Goal: Task Accomplishment & Management: Use online tool/utility

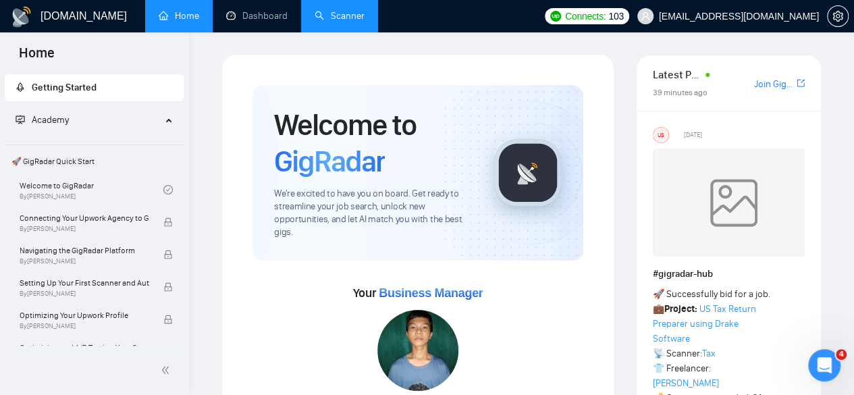
click at [330, 22] on link "Scanner" at bounding box center [340, 15] width 50 height 11
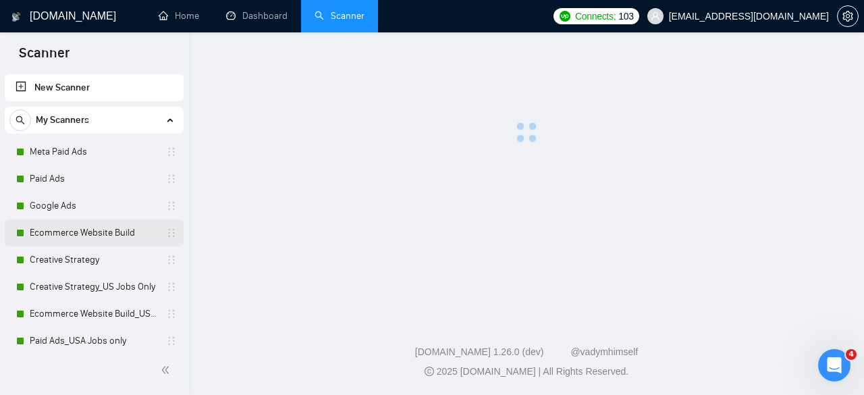
click at [88, 224] on link "Ecommerce Website Build" at bounding box center [94, 232] width 128 height 27
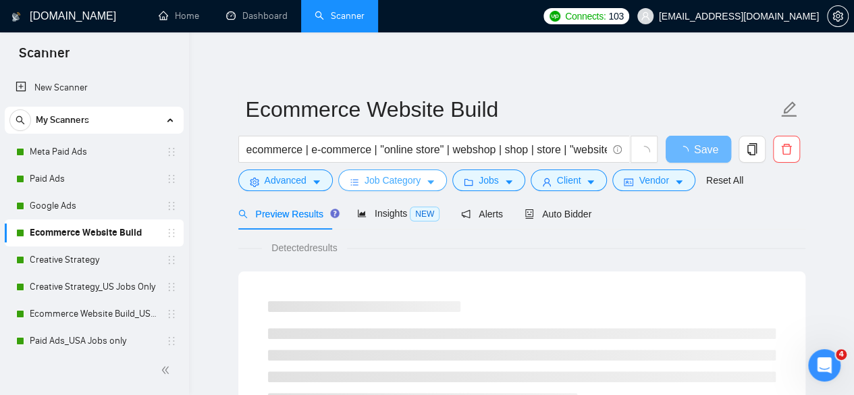
click at [375, 186] on span "Job Category" at bounding box center [393, 180] width 56 height 15
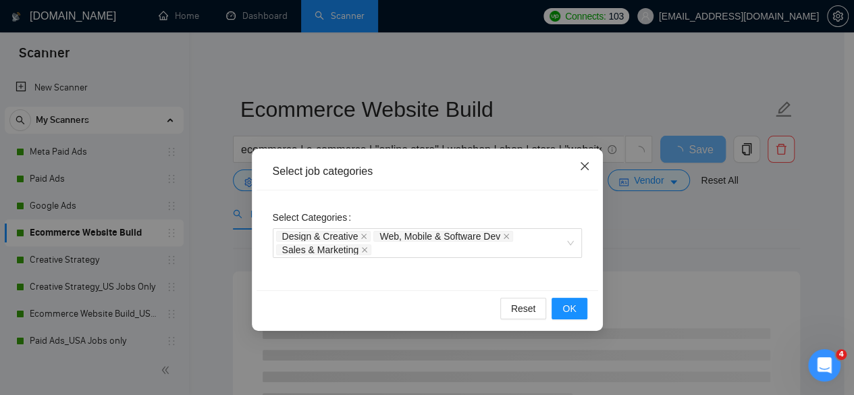
click at [585, 171] on icon "close" at bounding box center [584, 166] width 11 height 11
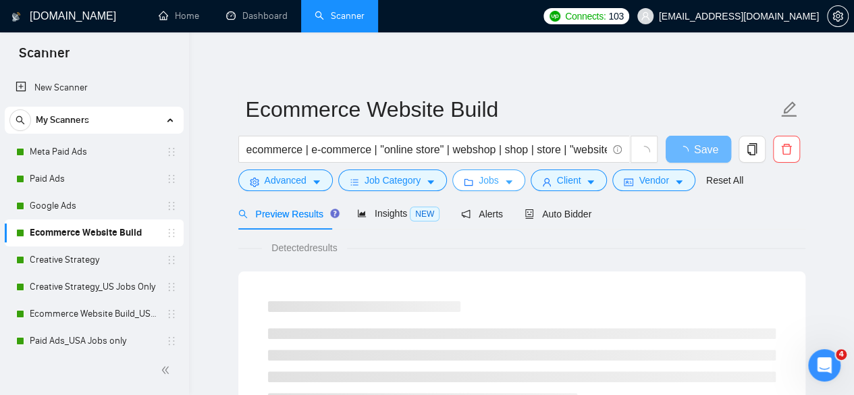
click at [494, 178] on button "Jobs" at bounding box center [488, 180] width 73 height 22
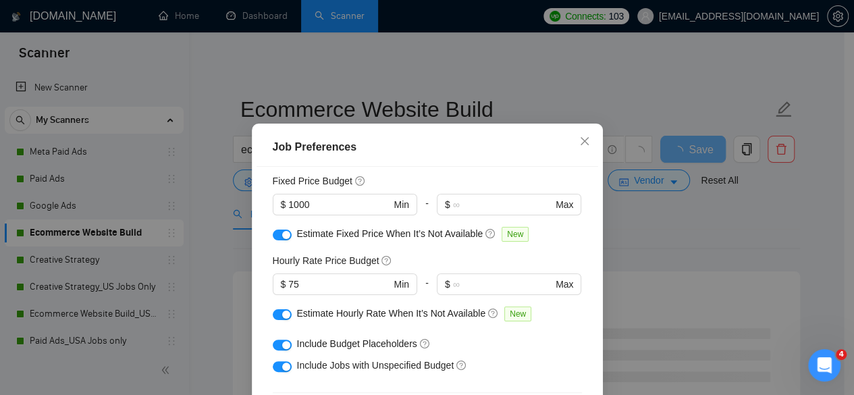
scroll to position [68, 0]
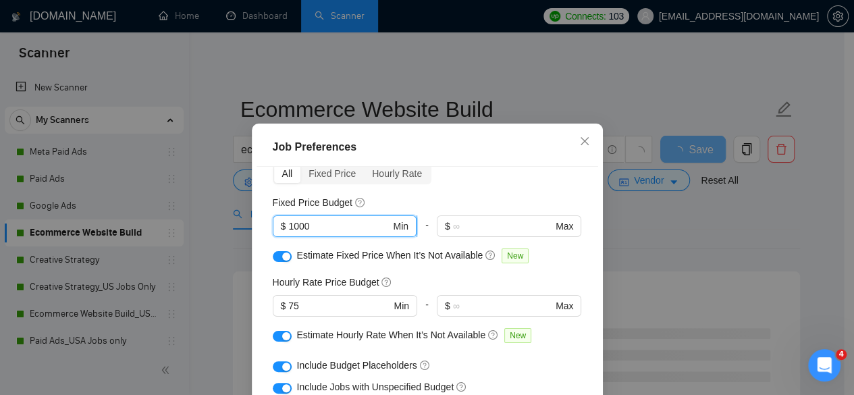
click at [291, 230] on input "1000" at bounding box center [339, 226] width 102 height 15
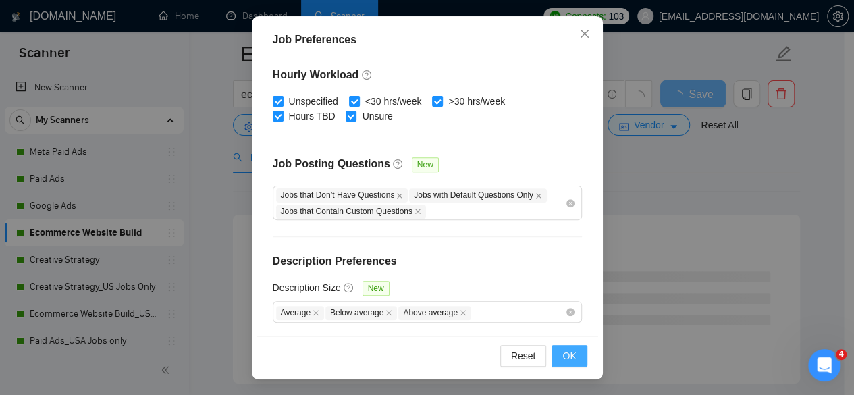
type input "1500"
click at [556, 348] on button "OK" at bounding box center [569, 356] width 35 height 22
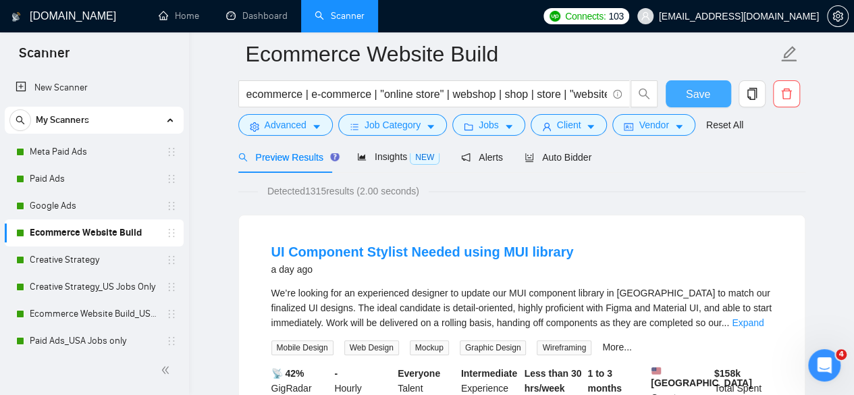
click at [690, 95] on span "Save" at bounding box center [698, 94] width 24 height 17
click at [707, 100] on span "Save" at bounding box center [698, 94] width 24 height 17
click at [44, 256] on link "Creative Strategy" at bounding box center [94, 259] width 128 height 27
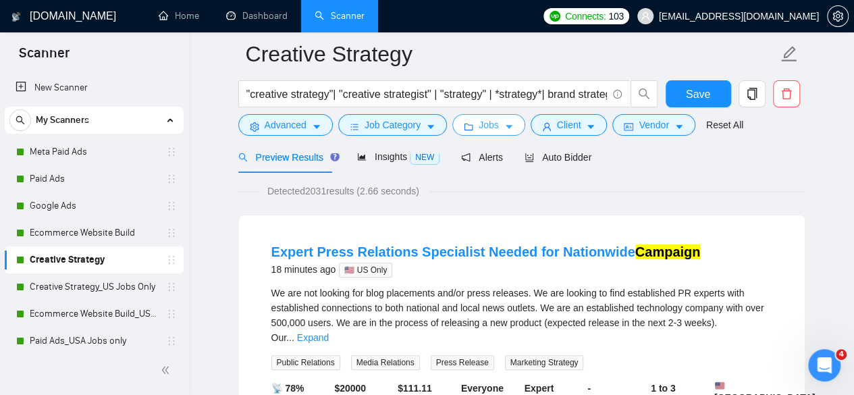
click at [471, 123] on button "Jobs" at bounding box center [488, 125] width 73 height 22
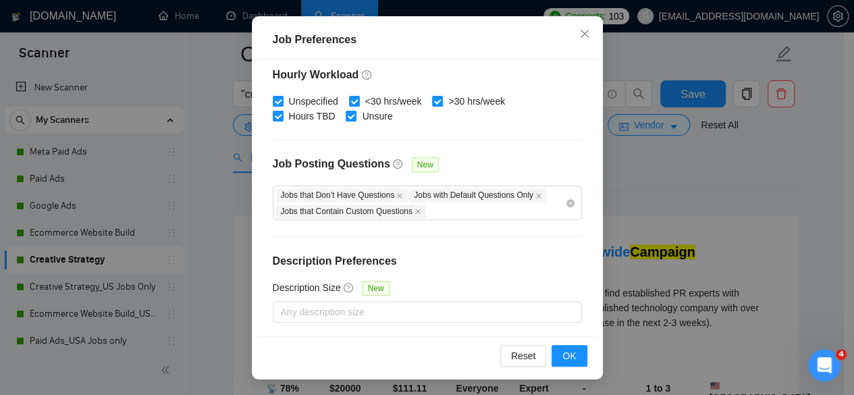
click at [698, 211] on div "Job Preferences Budget Project Type All Fixed Price Hourly Rate Fixed Price Bud…" at bounding box center [427, 197] width 854 height 395
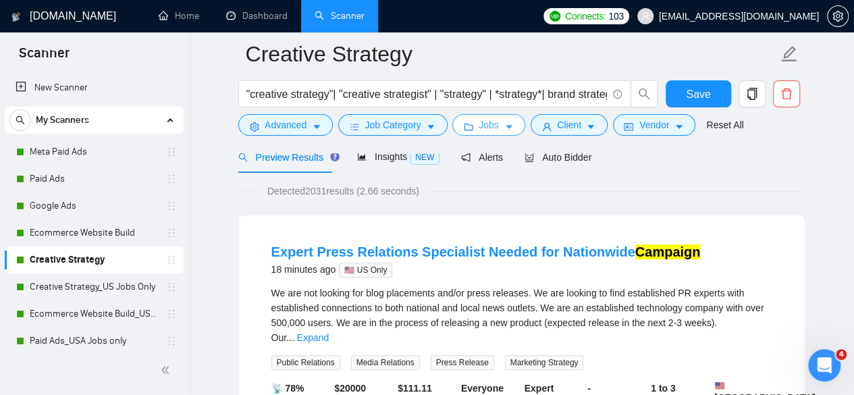
click at [494, 127] on button "Jobs" at bounding box center [488, 125] width 73 height 22
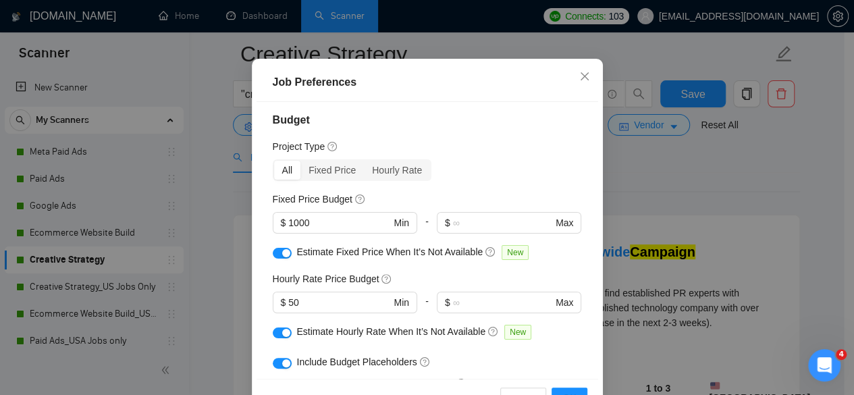
scroll to position [0, 0]
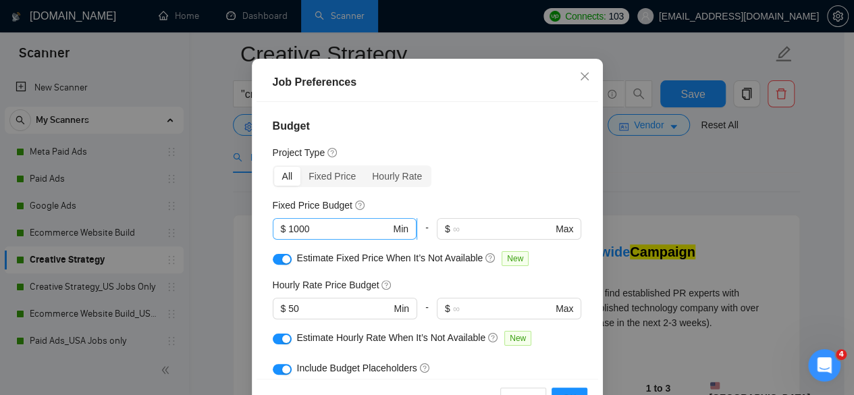
click at [302, 236] on input "1000" at bounding box center [339, 228] width 102 height 15
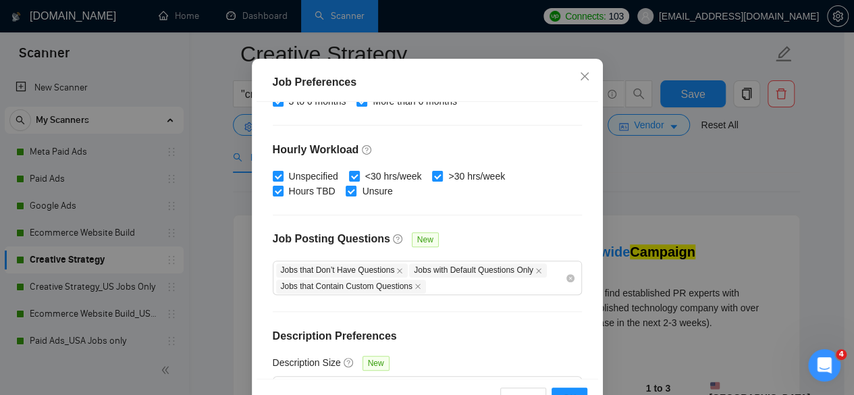
scroll to position [495, 0]
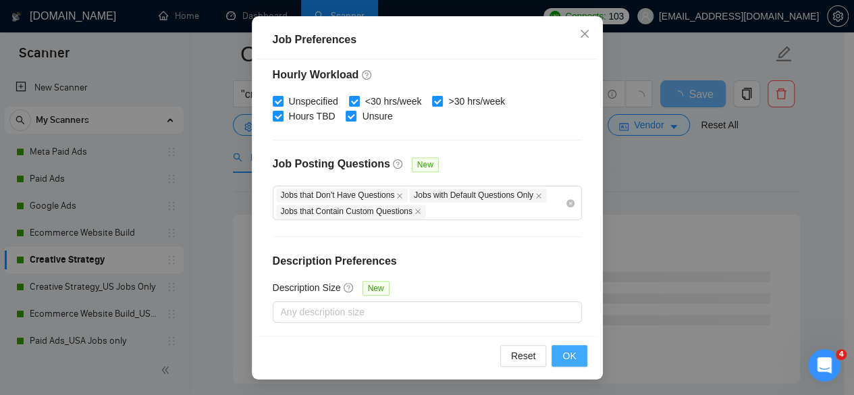
type input "1500"
click at [567, 356] on span "OK" at bounding box center [569, 355] width 14 height 15
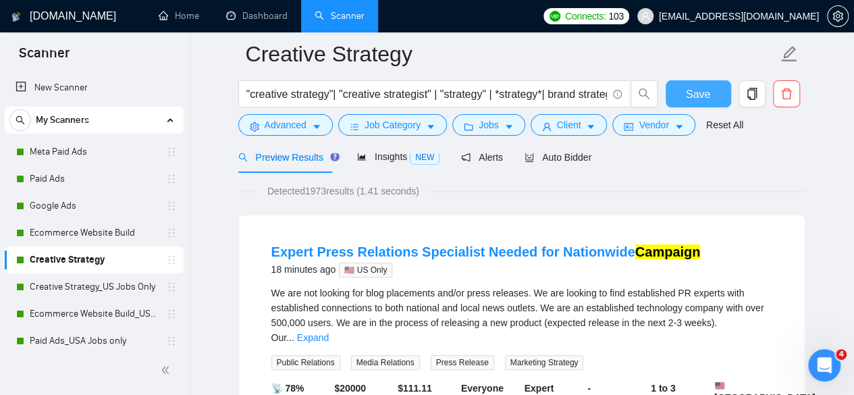
click at [692, 82] on button "Save" at bounding box center [698, 93] width 65 height 27
click at [89, 281] on link "Creative Strategy_US Jobs Only" at bounding box center [94, 286] width 128 height 27
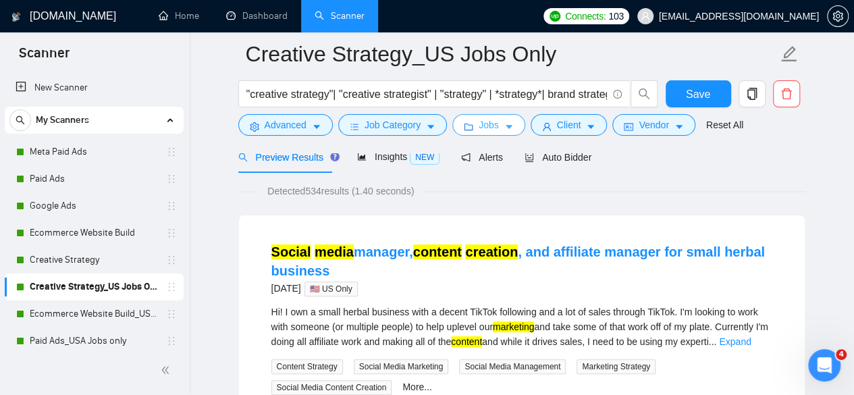
click at [464, 122] on span "folder" at bounding box center [468, 127] width 9 height 10
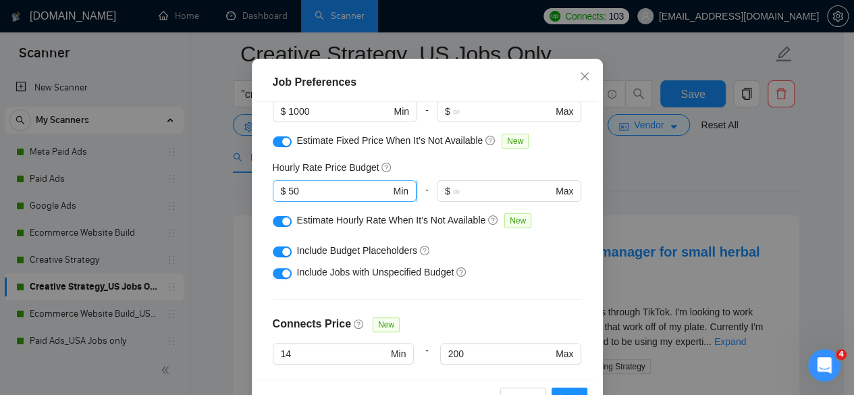
scroll to position [90, 0]
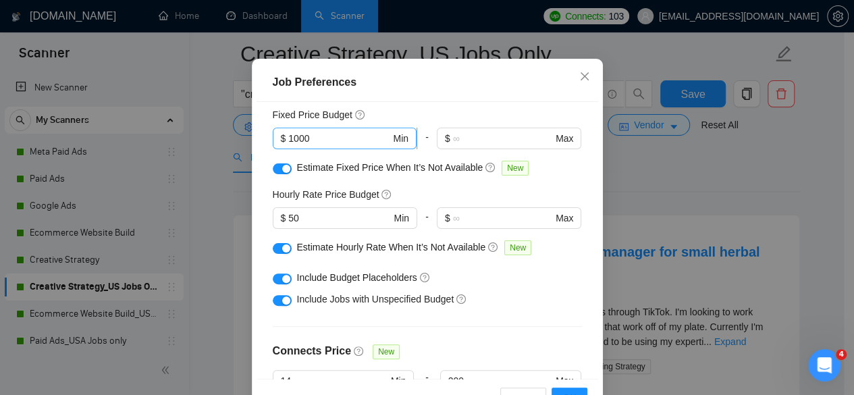
click at [315, 146] on input "1000" at bounding box center [339, 138] width 102 height 15
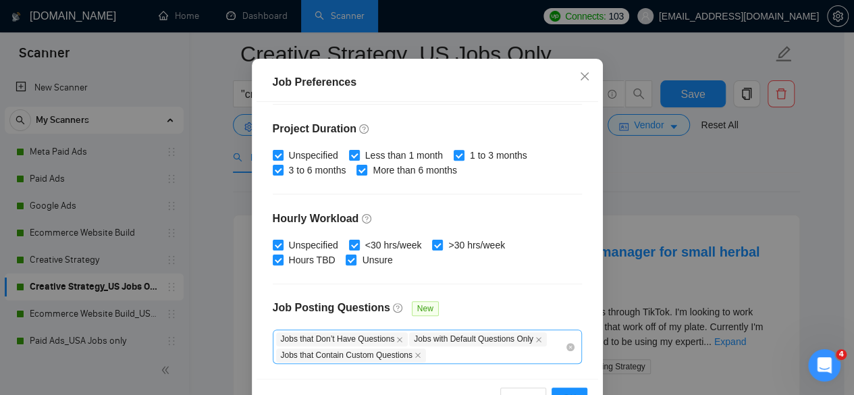
scroll to position [495, 0]
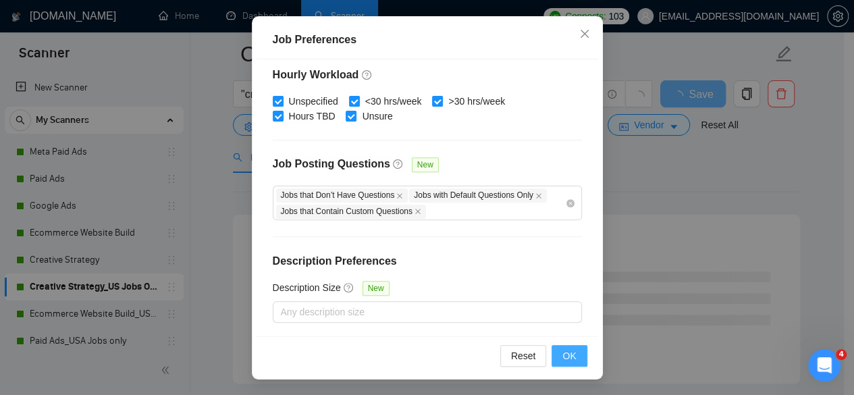
type input "1500"
click at [556, 358] on button "OK" at bounding box center [569, 356] width 35 height 22
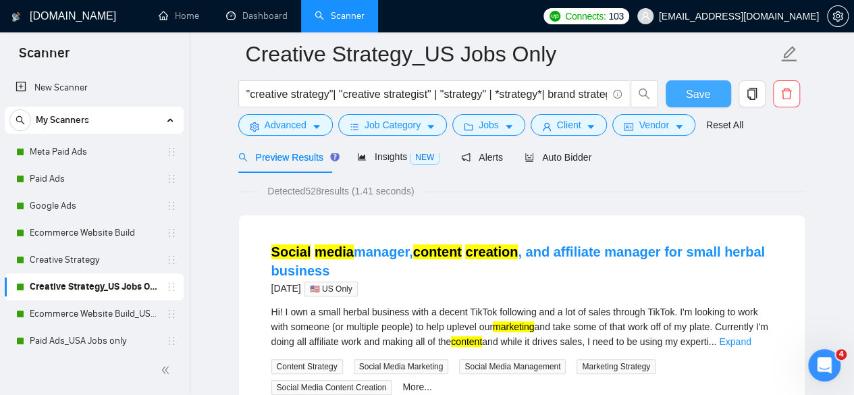
click at [708, 95] on span "Save" at bounding box center [698, 94] width 24 height 17
click at [100, 319] on link "Ecommerce Website Build_US Jobs only" at bounding box center [94, 313] width 128 height 27
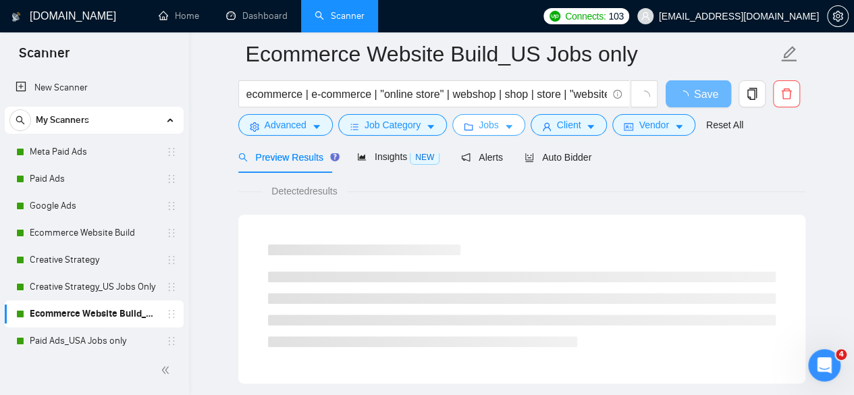
click at [454, 120] on button "Jobs" at bounding box center [488, 125] width 73 height 22
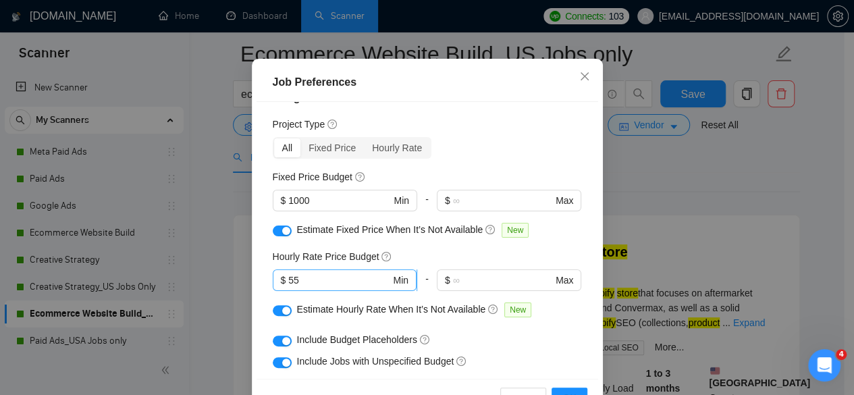
scroll to position [23, 0]
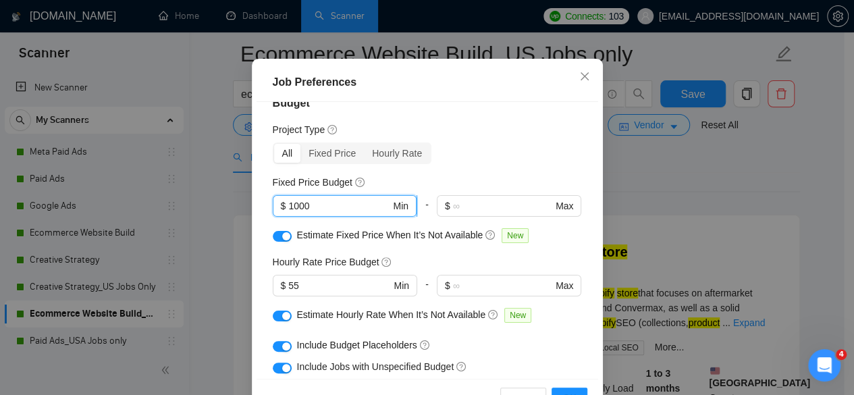
click at [294, 213] on input "1000" at bounding box center [339, 205] width 102 height 15
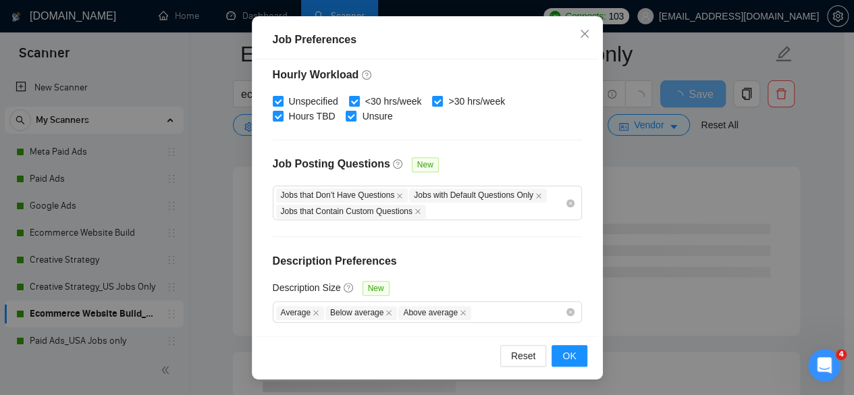
scroll to position [135, 0]
type input "1500"
click at [562, 356] on span "OK" at bounding box center [569, 355] width 14 height 15
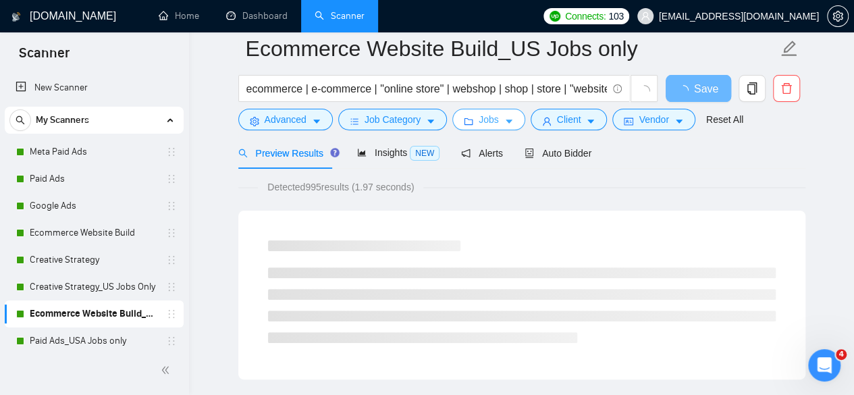
scroll to position [0, 0]
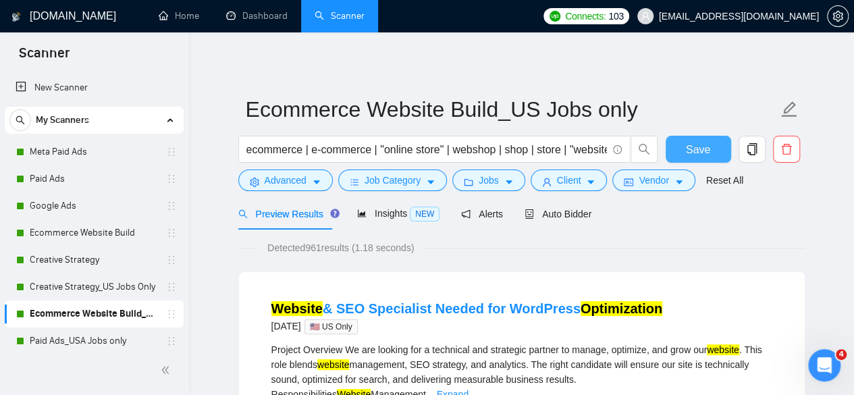
click at [692, 144] on span "Save" at bounding box center [698, 149] width 24 height 17
click at [76, 156] on link "Meta Paid Ads" at bounding box center [94, 151] width 128 height 27
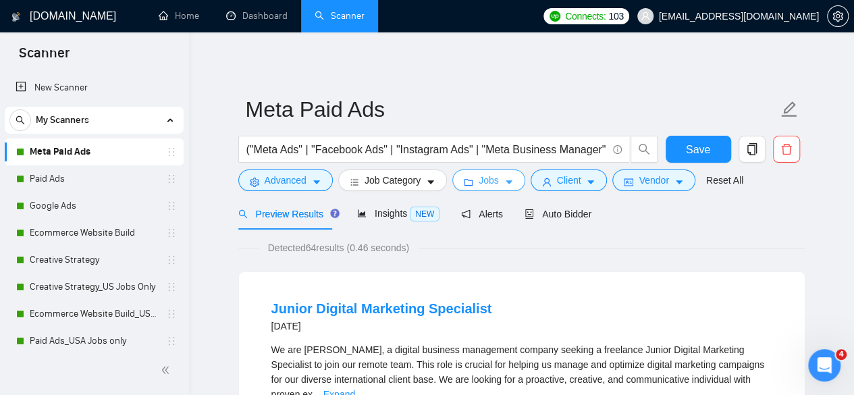
click at [497, 178] on button "Jobs" at bounding box center [488, 180] width 73 height 22
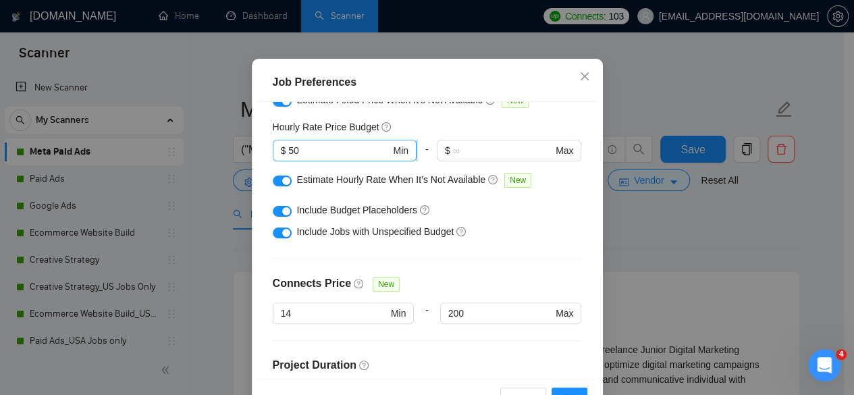
scroll to position [23, 0]
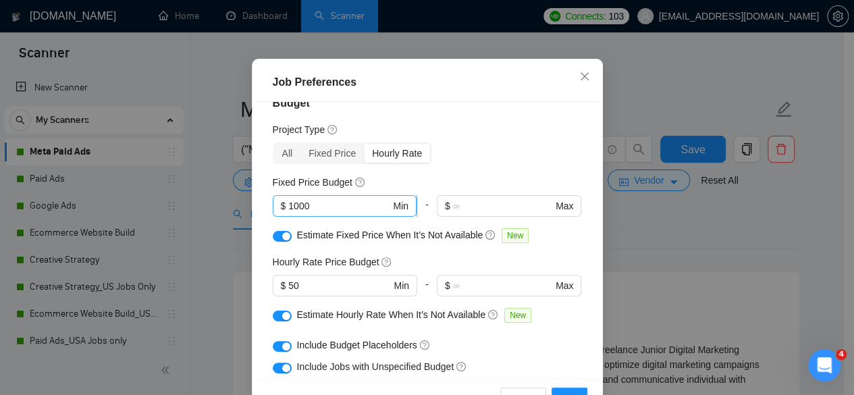
click at [300, 213] on input "1000" at bounding box center [339, 205] width 102 height 15
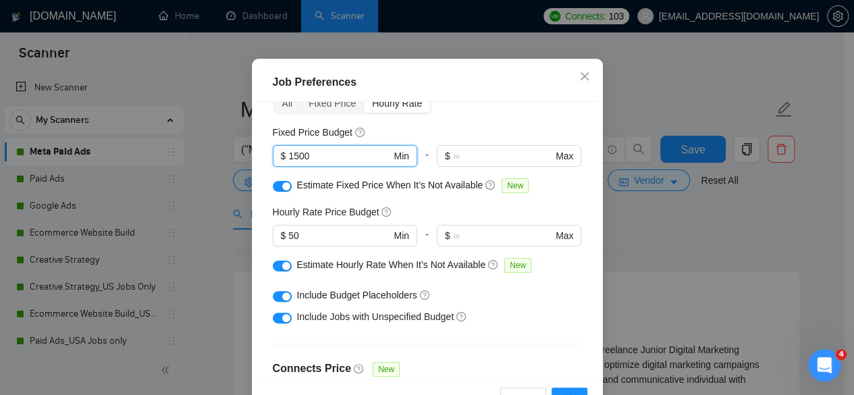
scroll to position [90, 0]
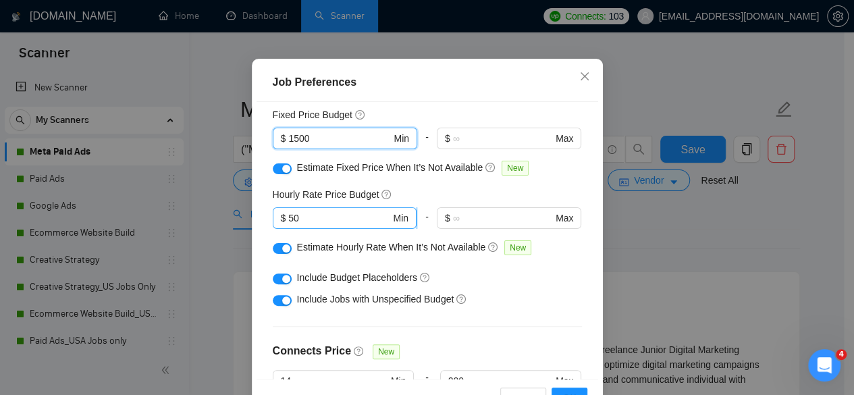
type input "1500"
click at [290, 225] on input "50" at bounding box center [339, 218] width 102 height 15
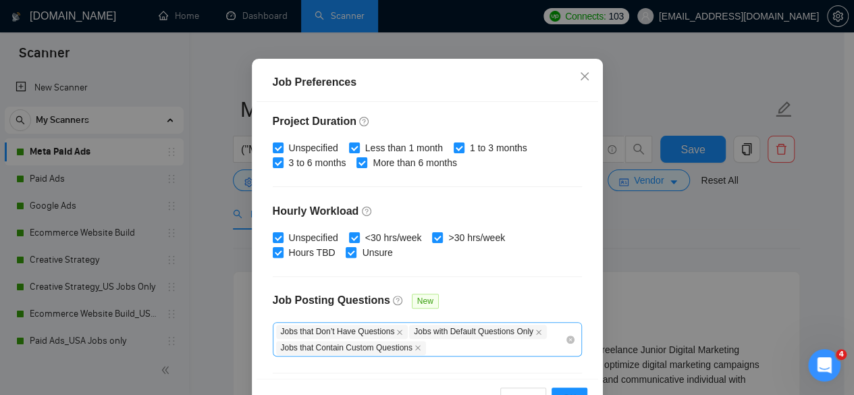
scroll to position [495, 0]
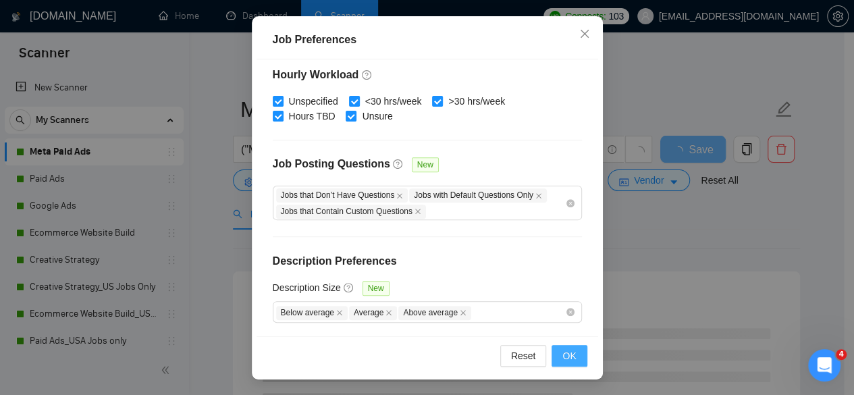
type input "75"
click at [562, 349] on span "OK" at bounding box center [569, 355] width 14 height 15
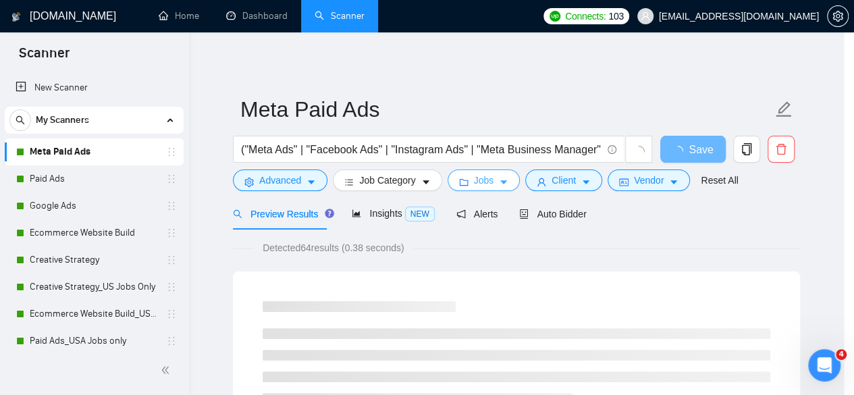
scroll to position [0, 0]
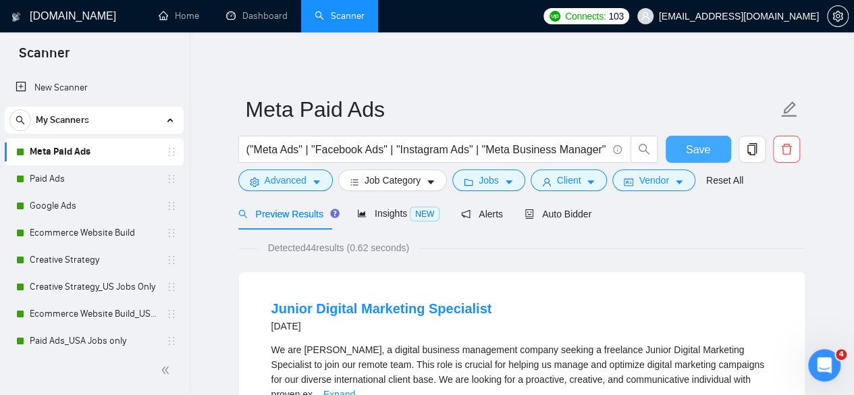
click at [691, 145] on span "Save" at bounding box center [698, 149] width 24 height 17
click at [84, 182] on link "Paid Ads" at bounding box center [94, 178] width 128 height 27
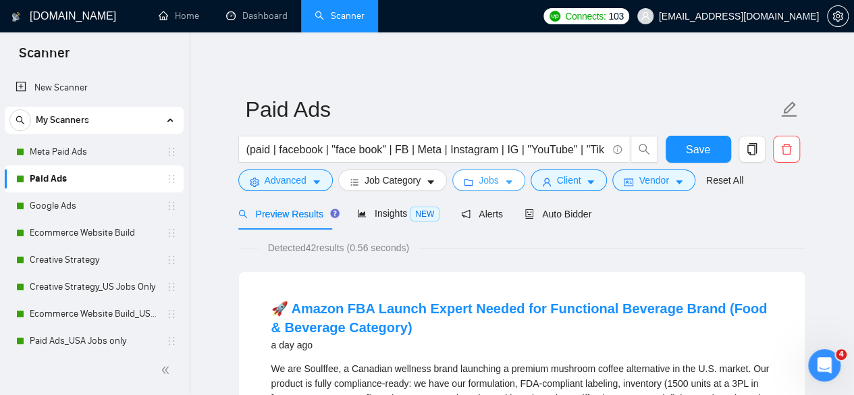
click at [497, 176] on button "Jobs" at bounding box center [488, 180] width 73 height 22
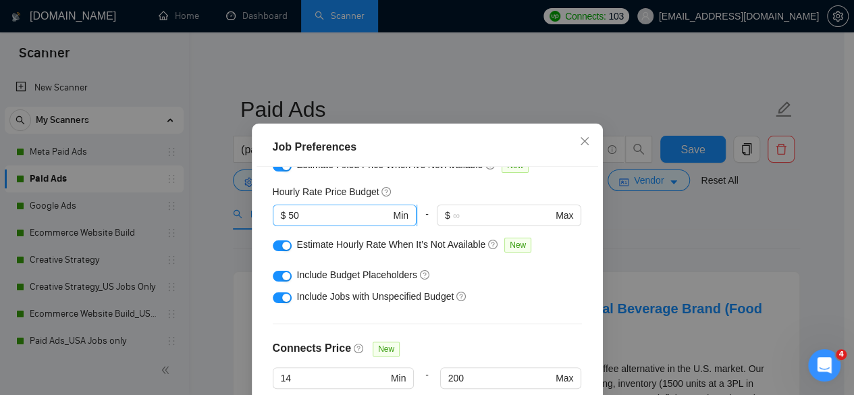
scroll to position [90, 0]
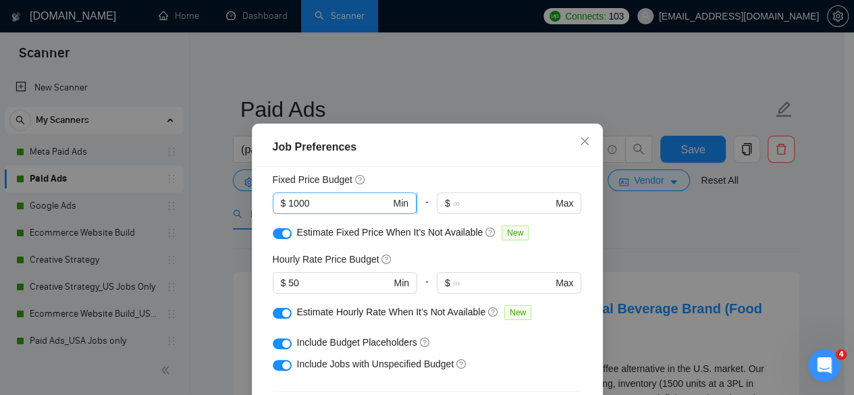
click at [317, 203] on input "1000" at bounding box center [339, 203] width 102 height 15
click at [313, 206] on input "1500" at bounding box center [339, 203] width 102 height 15
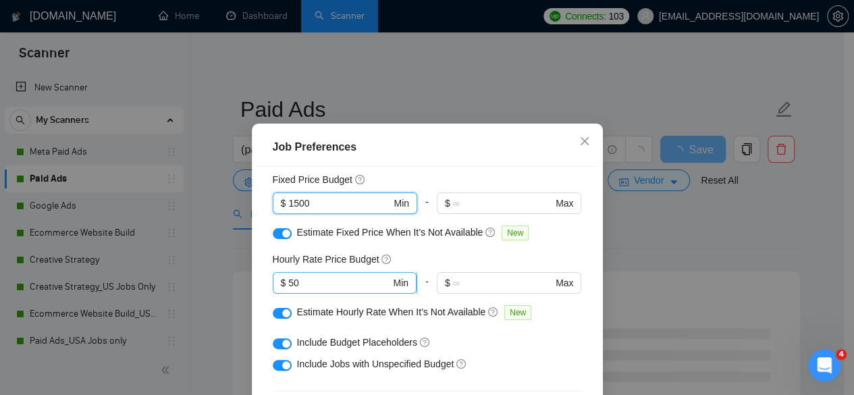
type input "1500"
click at [318, 275] on input "50" at bounding box center [339, 282] width 102 height 15
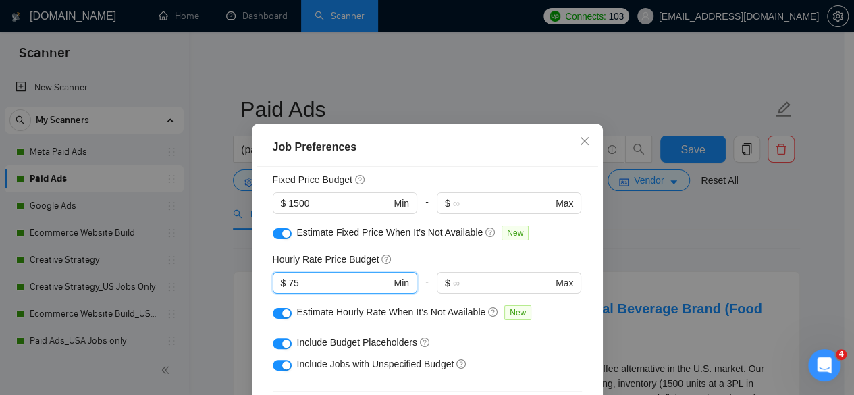
type input "75"
click at [490, 254] on div "Hourly Rate Price Budget" at bounding box center [427, 259] width 309 height 15
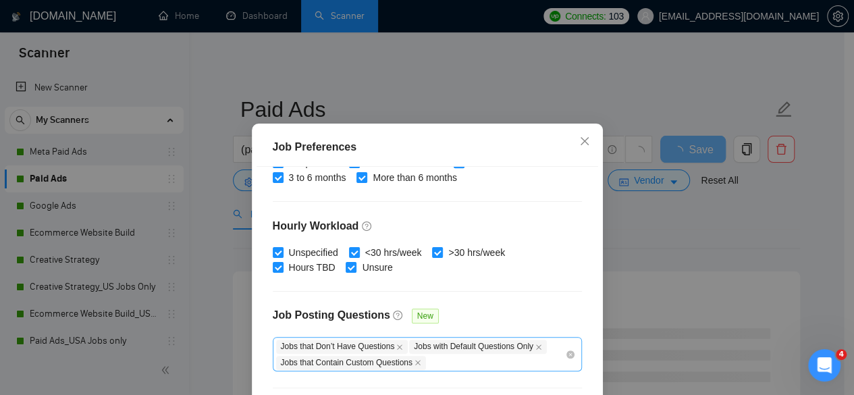
scroll to position [495, 0]
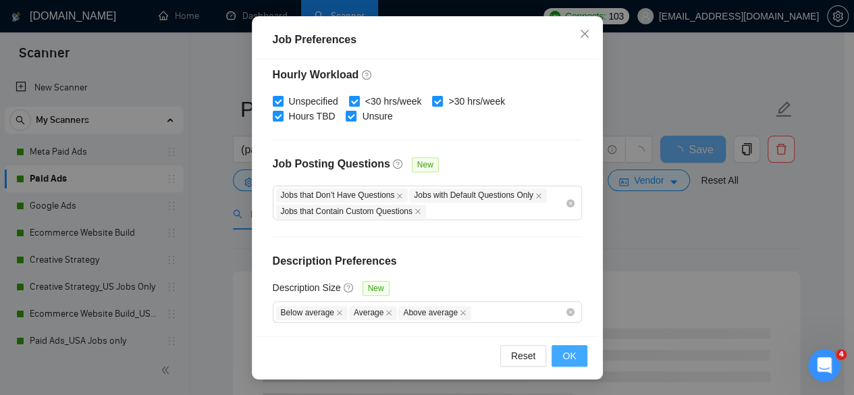
click at [566, 348] on span "OK" at bounding box center [569, 355] width 14 height 15
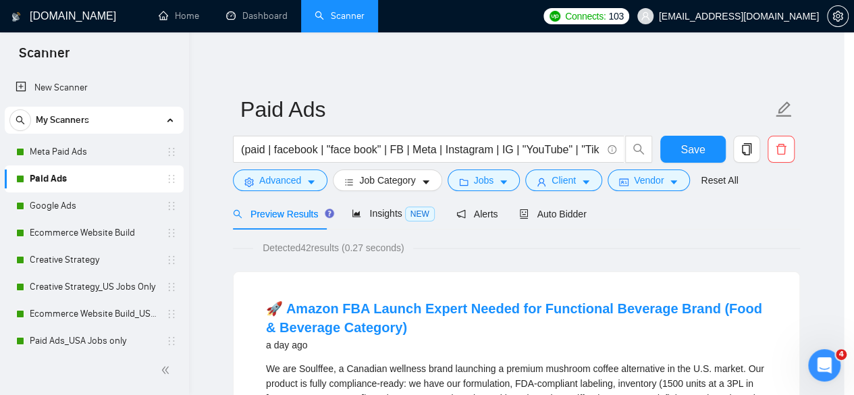
scroll to position [65, 0]
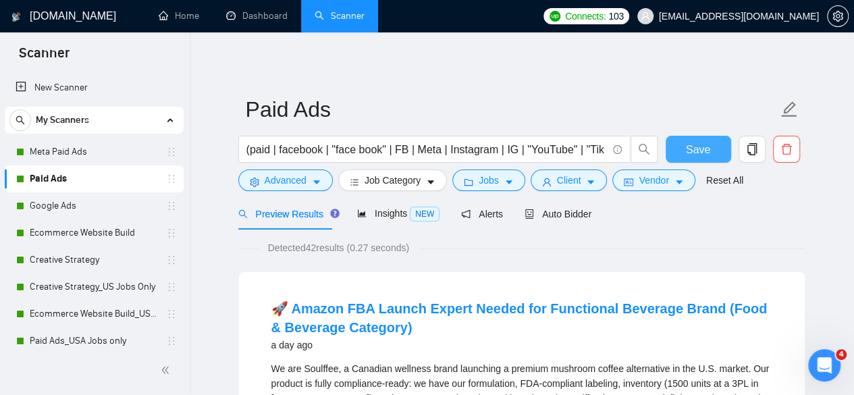
click at [687, 139] on button "Save" at bounding box center [698, 149] width 65 height 27
click at [76, 209] on link "Google Ads" at bounding box center [94, 205] width 128 height 27
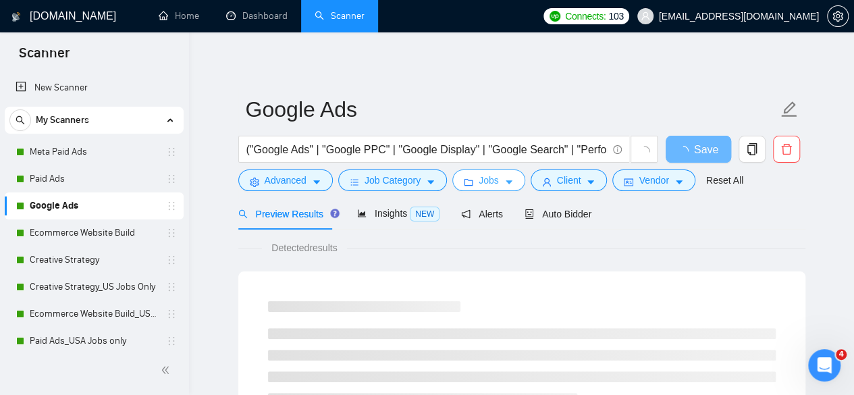
click at [490, 176] on span "Jobs" at bounding box center [489, 180] width 20 height 15
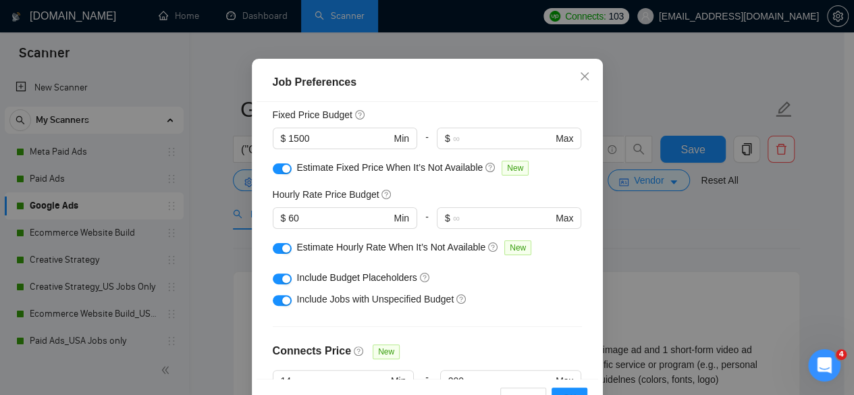
scroll to position [23, 0]
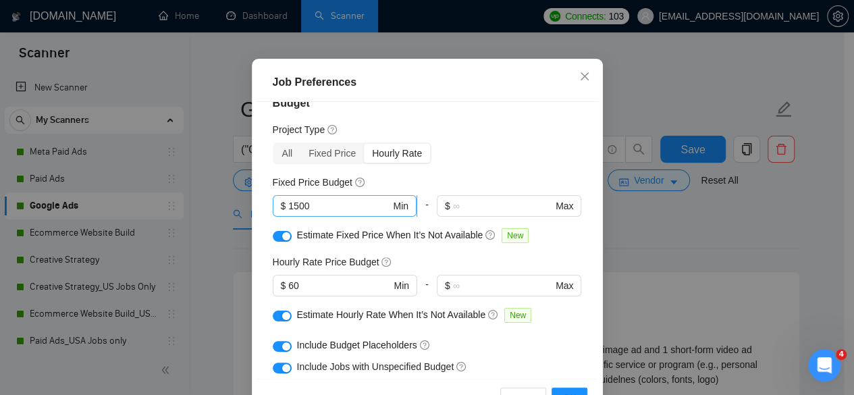
click at [309, 213] on input "1500" at bounding box center [339, 205] width 102 height 15
click at [579, 82] on icon "close" at bounding box center [584, 76] width 11 height 11
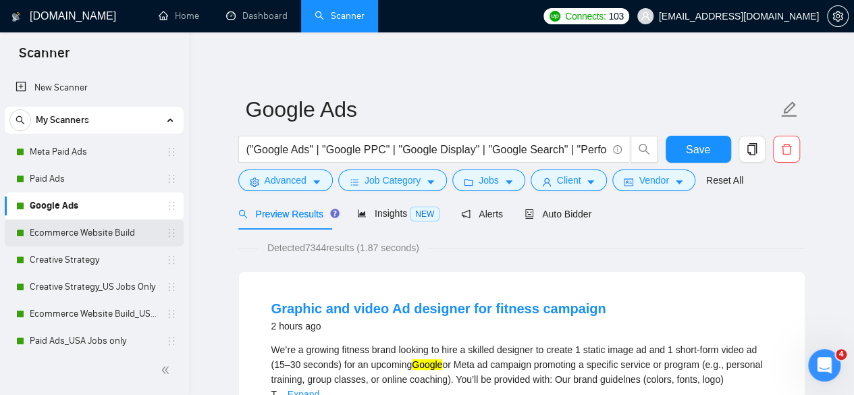
click at [93, 237] on link "Ecommerce Website Build" at bounding box center [94, 232] width 128 height 27
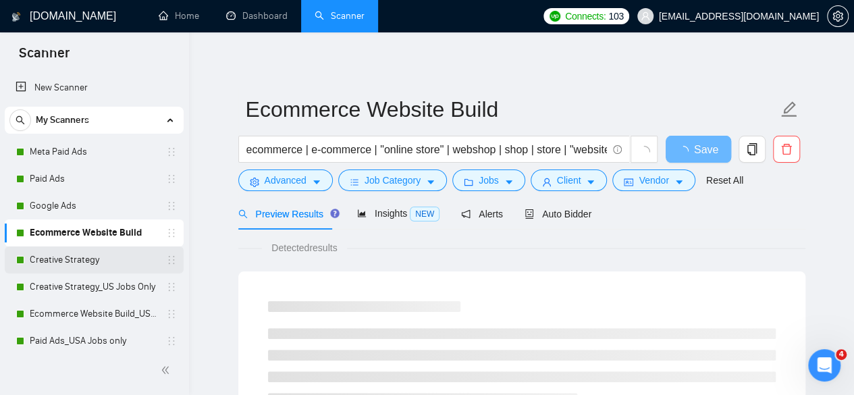
click at [88, 266] on link "Creative Strategy" at bounding box center [94, 259] width 128 height 27
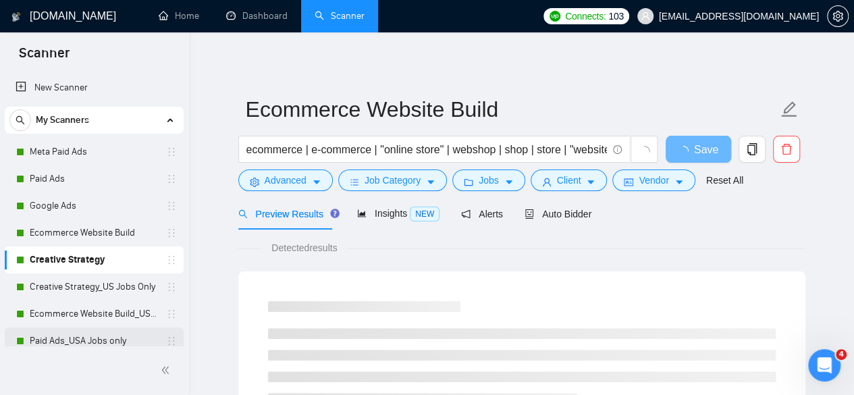
click at [84, 332] on link "Paid Ads_USA Jobs only" at bounding box center [94, 340] width 128 height 27
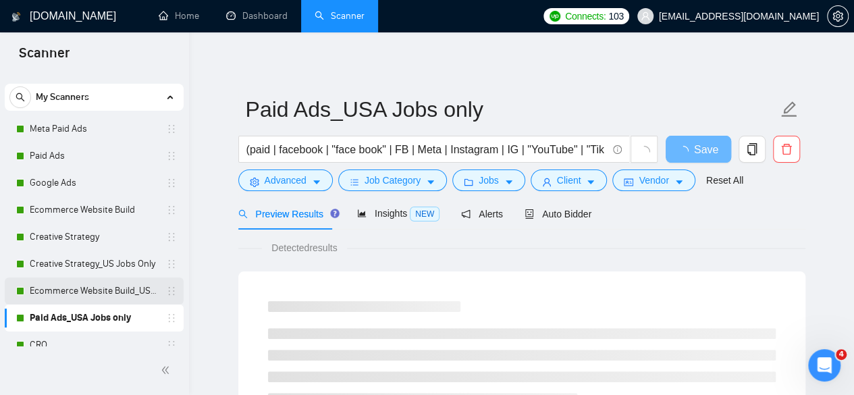
scroll to position [36, 0]
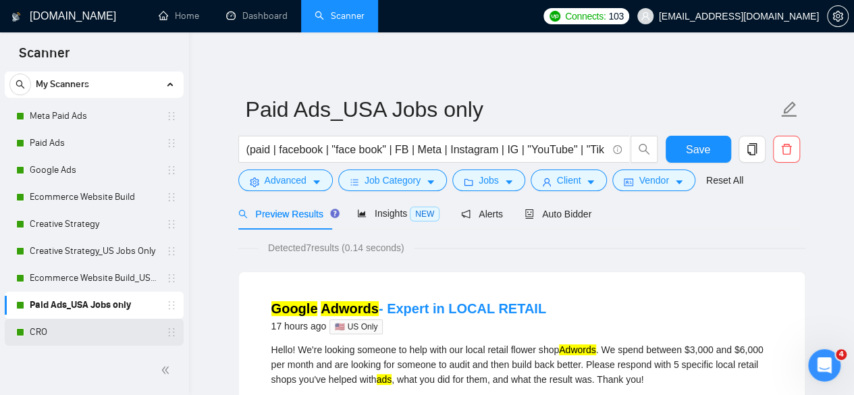
click at [83, 331] on link "CRO" at bounding box center [94, 332] width 128 height 27
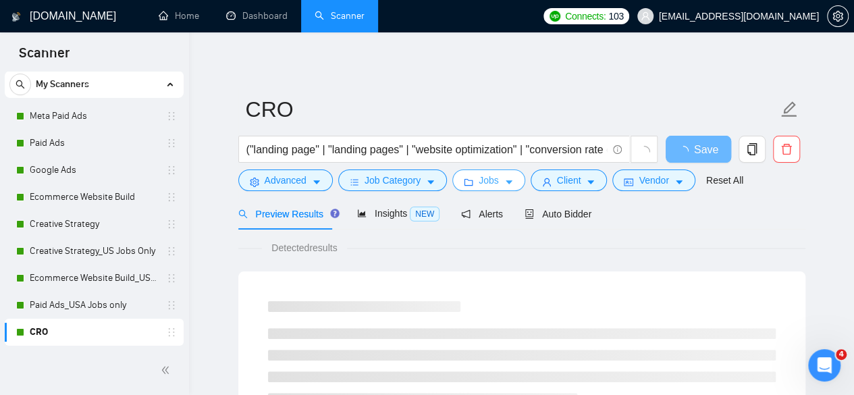
click at [489, 176] on span "Jobs" at bounding box center [489, 180] width 20 height 15
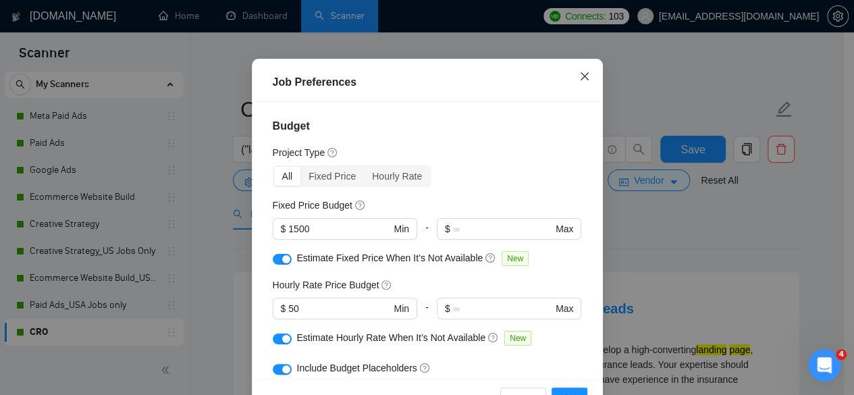
click at [579, 82] on icon "close" at bounding box center [584, 76] width 11 height 11
